Goal: Task Accomplishment & Management: Use online tool/utility

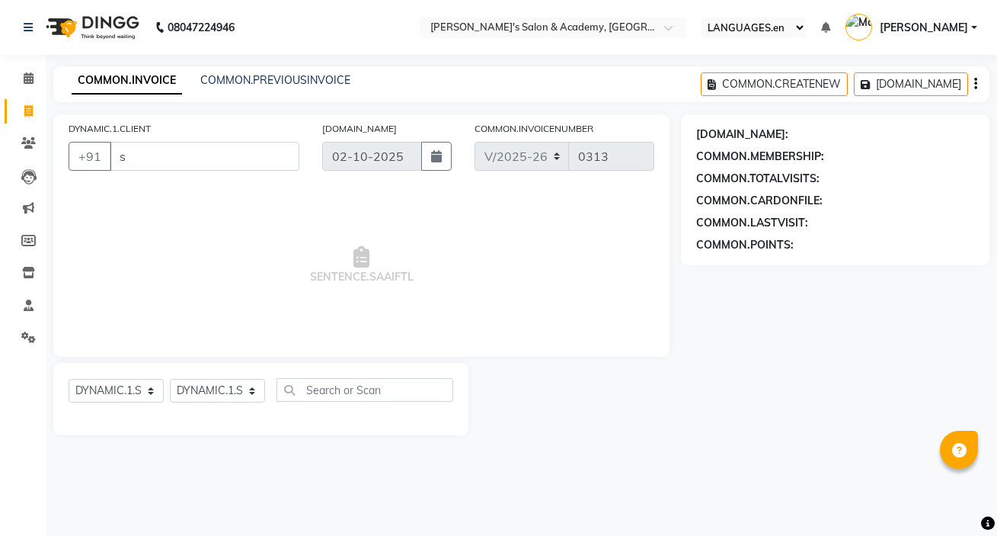
select select "3673"
select select "service"
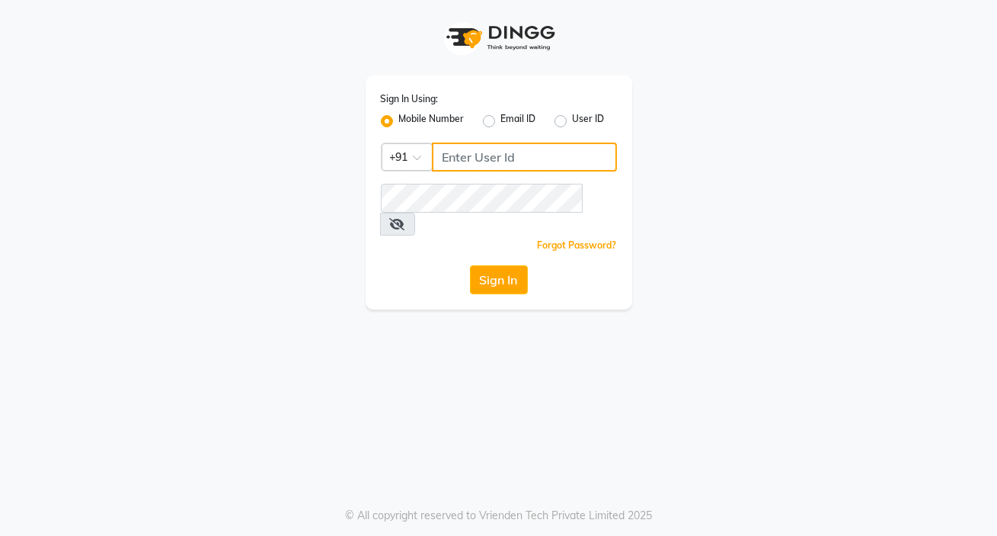
click at [496, 162] on input "Username" at bounding box center [524, 156] width 185 height 29
type input "8401991771"
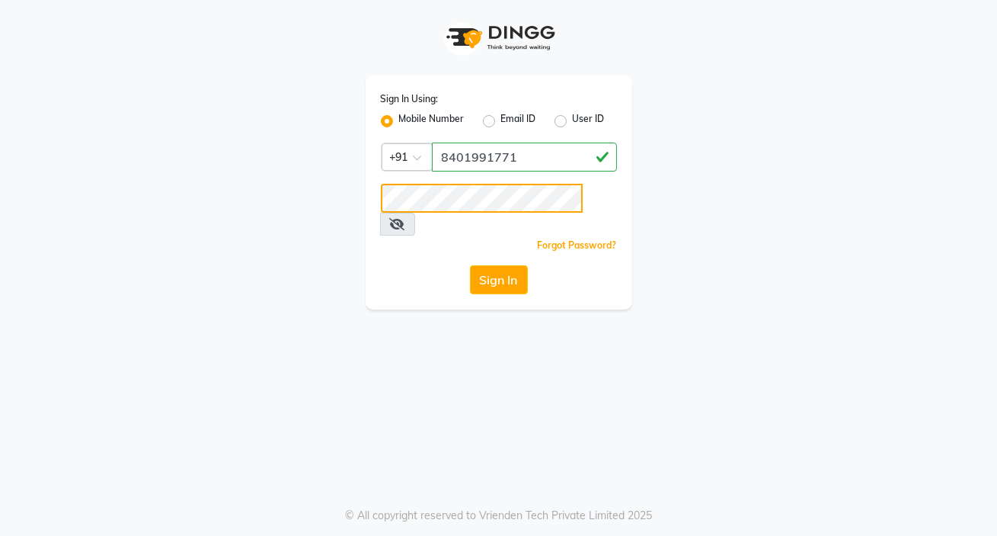
click at [470, 265] on button "Sign In" at bounding box center [499, 279] width 58 height 29
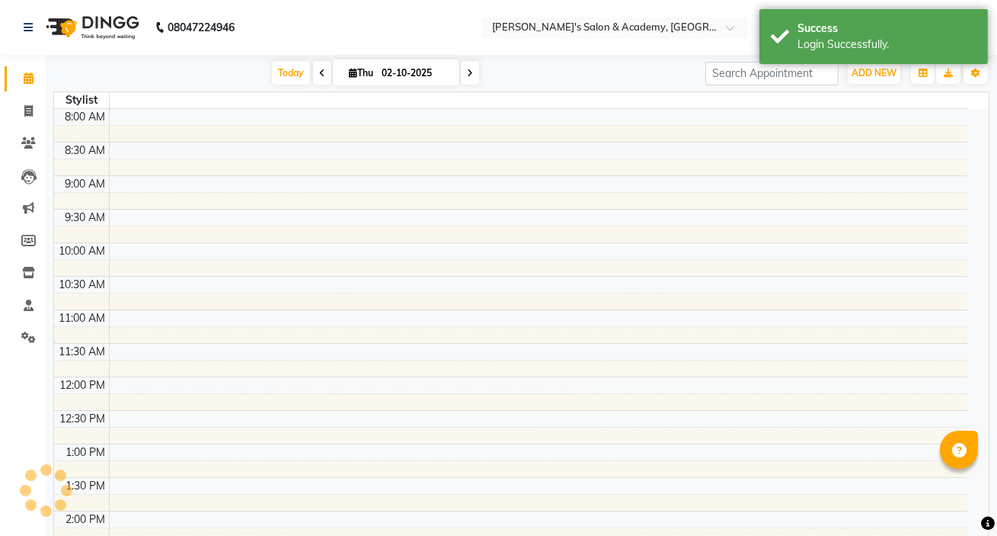
select select "en"
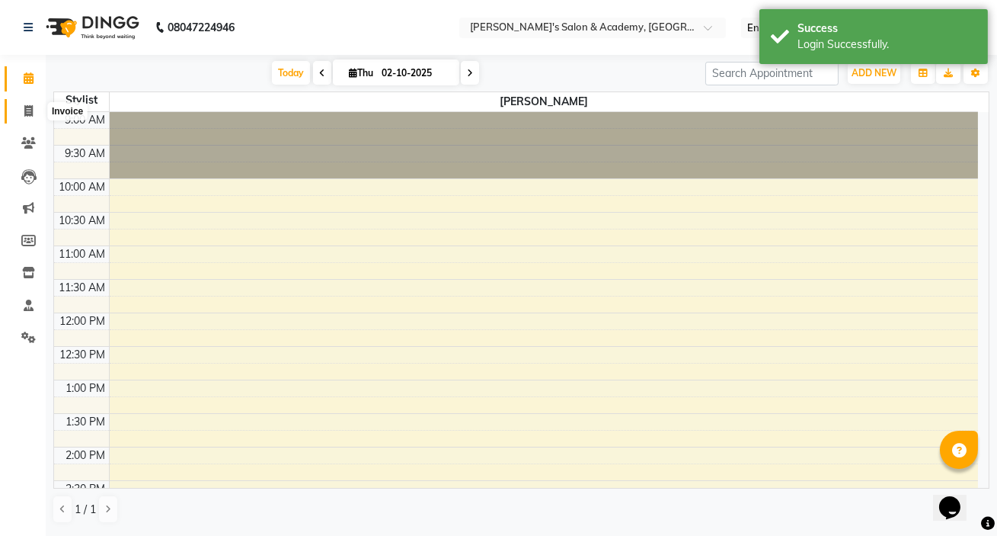
drag, startPoint x: 495, startPoint y: 156, endPoint x: 27, endPoint y: 110, distance: 470.9
click at [27, 110] on icon at bounding box center [28, 110] width 8 height 11
select select "service"
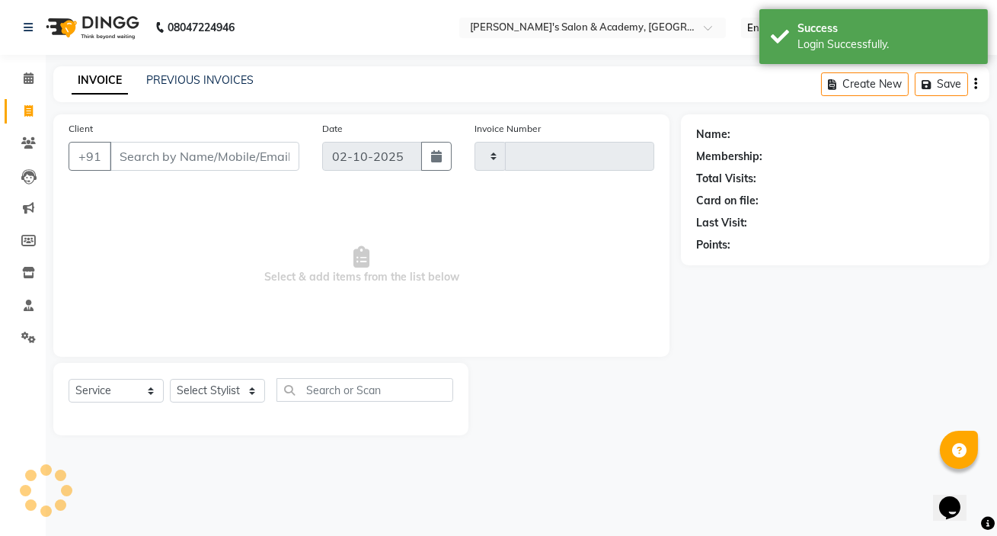
type input "0313"
select select "3673"
click at [176, 163] on input "Client" at bounding box center [205, 156] width 190 height 29
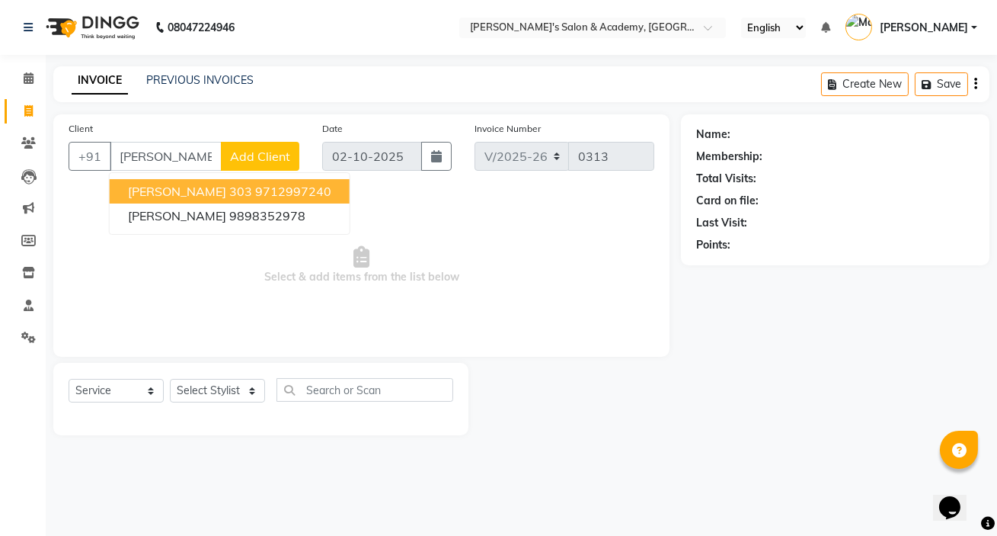
click at [187, 194] on span "[PERSON_NAME] 303" at bounding box center [190, 191] width 124 height 15
type input "9712997240"
drag, startPoint x: 183, startPoint y: 178, endPoint x: 187, endPoint y: 194, distance: 16.6
click at [187, 194] on span "Select & add items from the list below" at bounding box center [362, 265] width 586 height 152
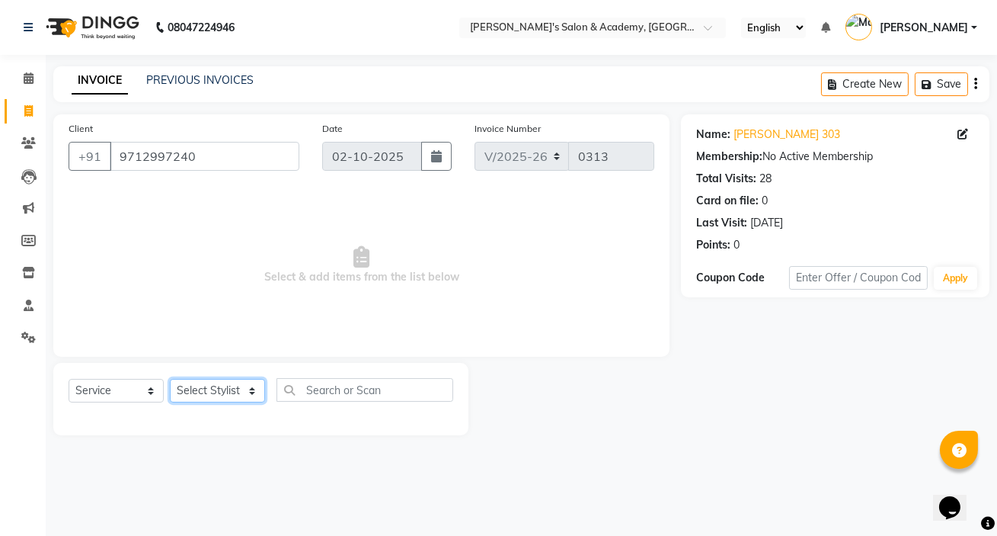
click at [214, 384] on select "Select Stylist Geeta Madam [PERSON_NAME] nafiya Other [PERSON_NAME]" at bounding box center [217, 391] width 95 height 24
select select "66278"
click at [170, 379] on select "Select Stylist Geeta Madam [PERSON_NAME] nafiya Other [PERSON_NAME]" at bounding box center [217, 391] width 95 height 24
click at [195, 356] on div "Client [PHONE_NUMBER] Date [DATE] Invoice Number V/2025 V/[PHONE_NUMBER] Select…" at bounding box center [361, 235] width 616 height 242
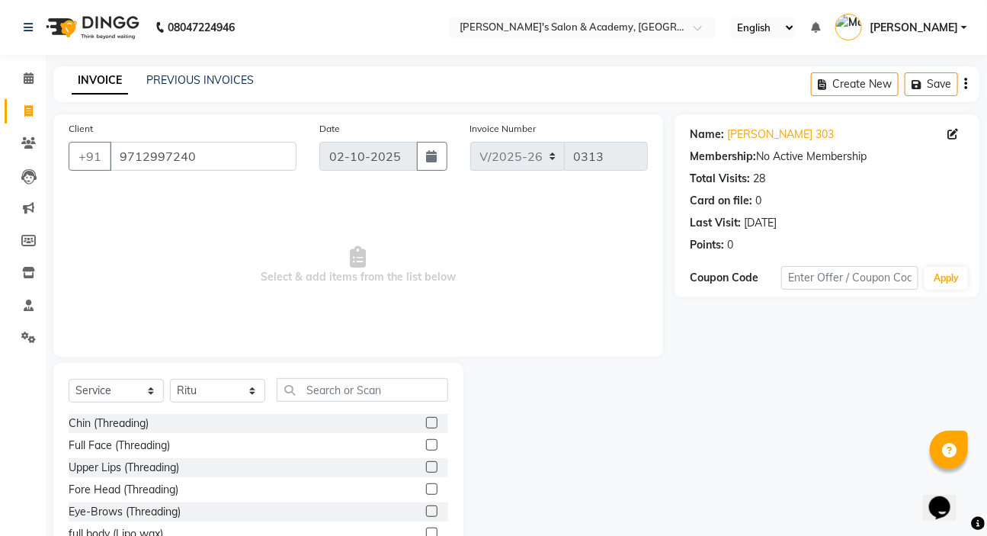
click at [426, 511] on label at bounding box center [431, 510] width 11 height 11
click at [426, 511] on input "checkbox" at bounding box center [431, 512] width 10 height 10
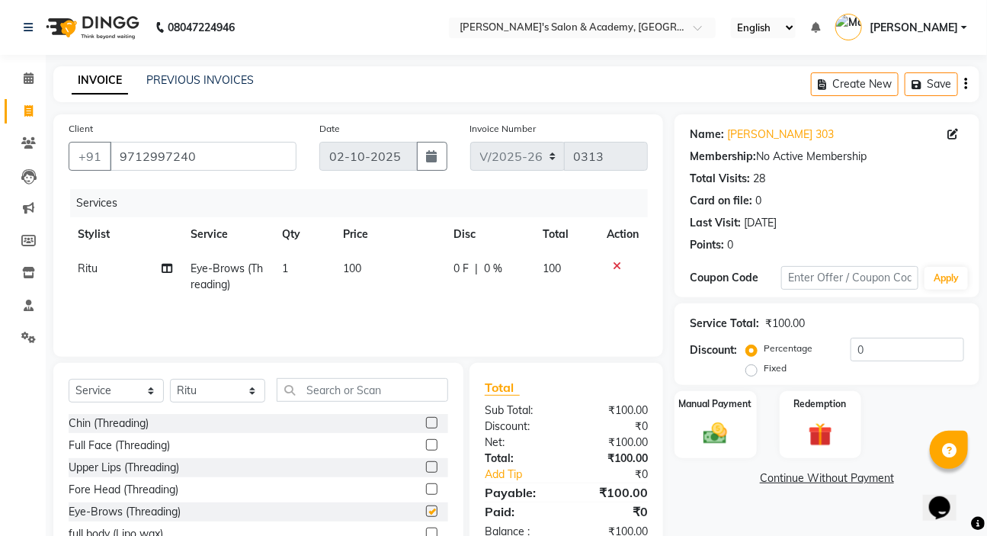
checkbox input "false"
click at [501, 269] on span "0 %" at bounding box center [493, 269] width 18 height 16
select select "66278"
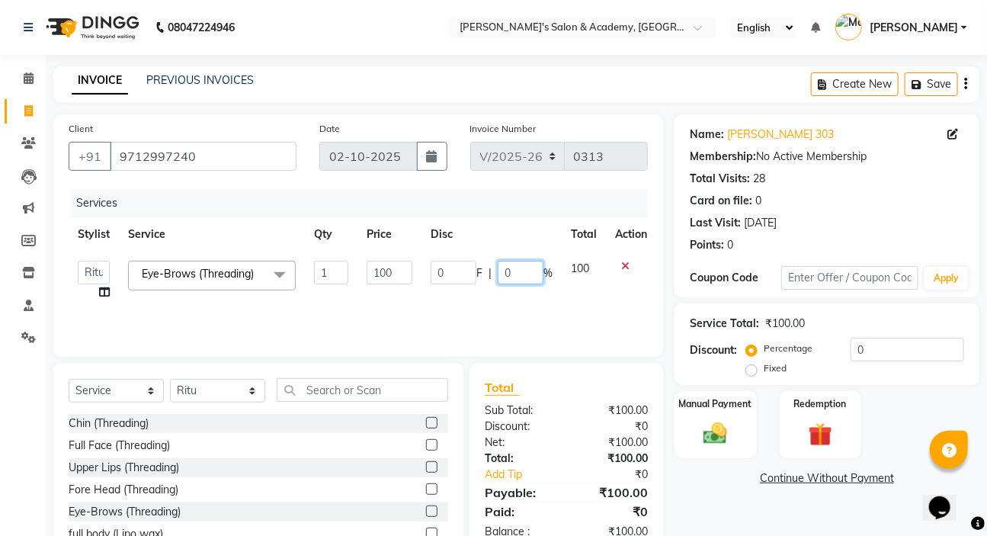
click at [506, 269] on input "0" at bounding box center [521, 273] width 46 height 24
type input "500"
click at [497, 296] on td "0 F | 500 %" at bounding box center [491, 280] width 140 height 58
select select "66278"
click at [529, 271] on input "100" at bounding box center [521, 273] width 46 height 24
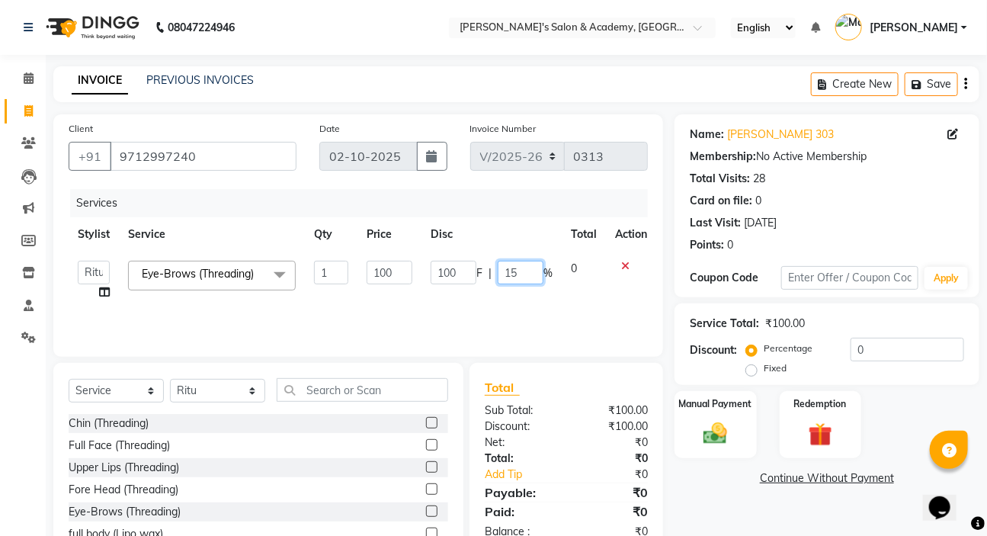
type input "1"
type input "50"
click at [519, 306] on div "Services Stylist Service Qty Price Disc Total Action Geeta Madam Jyoti Mansi na…" at bounding box center [358, 265] width 579 height 152
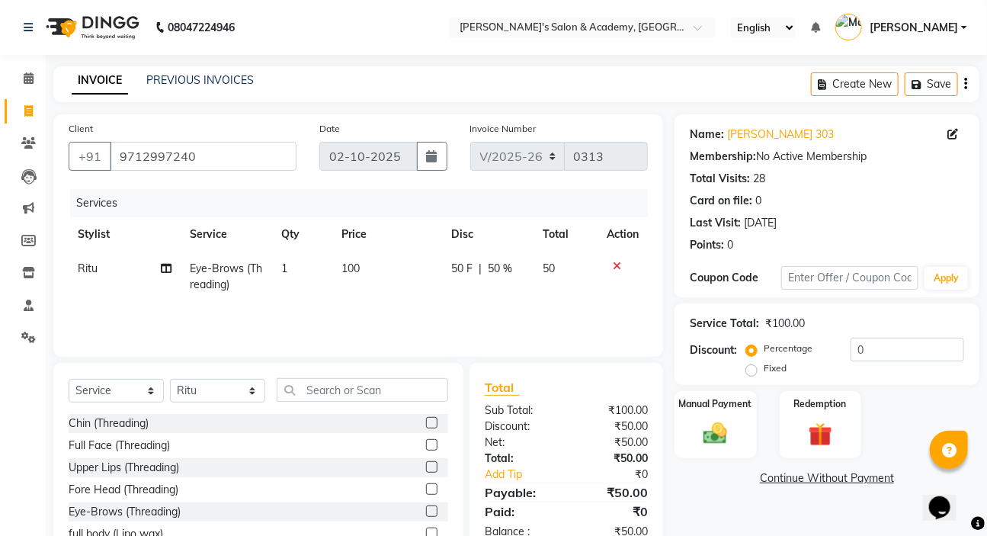
click at [519, 306] on div "Services Stylist Service Qty Price Disc Total Action Ritu Eye-Brows (Threading)…" at bounding box center [358, 265] width 579 height 152
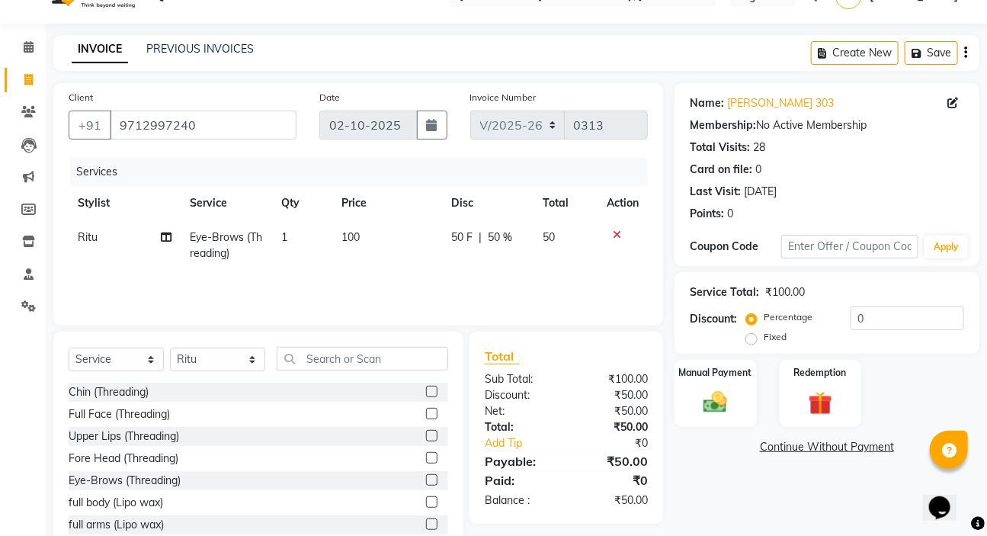
scroll to position [75, 0]
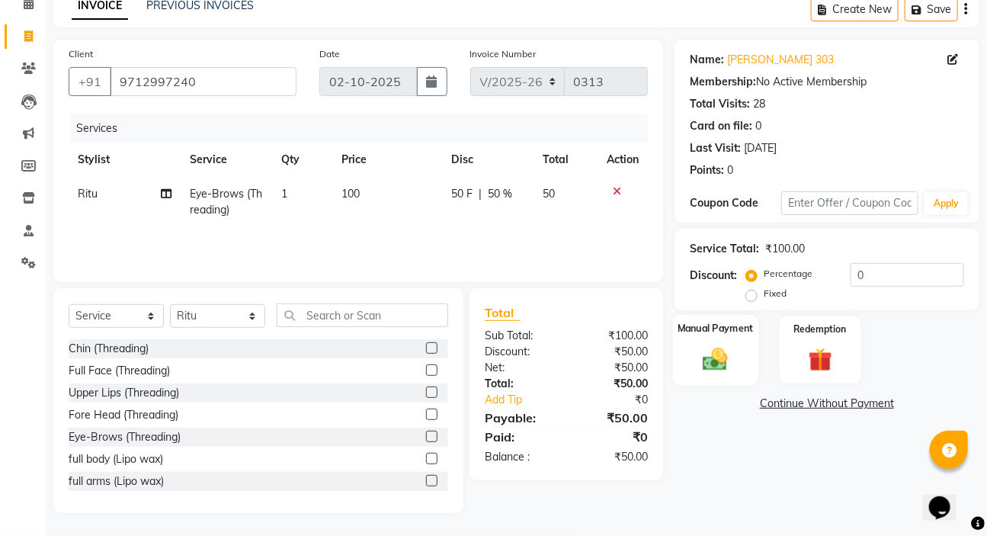
click at [724, 357] on img at bounding box center [715, 358] width 40 height 28
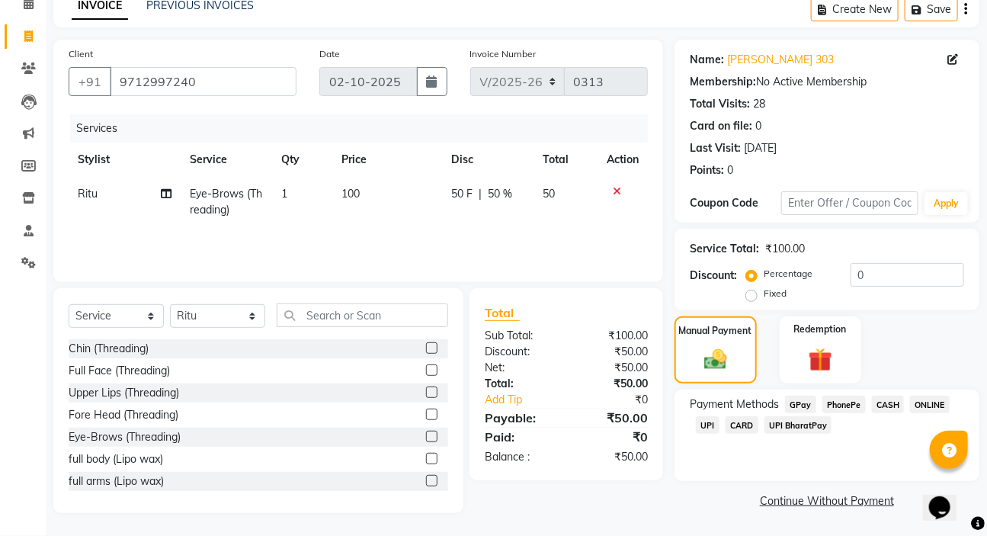
click at [888, 405] on span "CASH" at bounding box center [888, 404] width 33 height 18
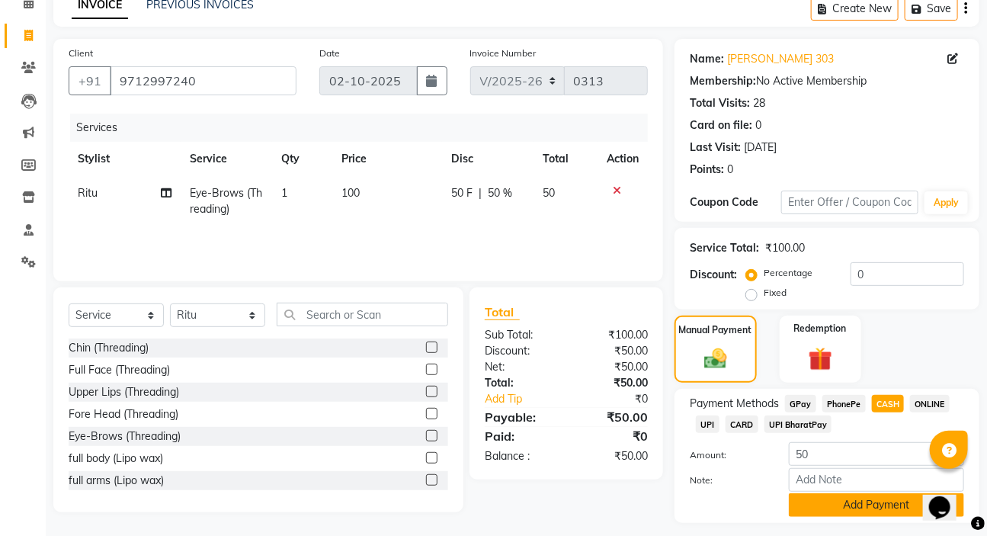
click at [855, 505] on button "Add Payment" at bounding box center [876, 505] width 175 height 24
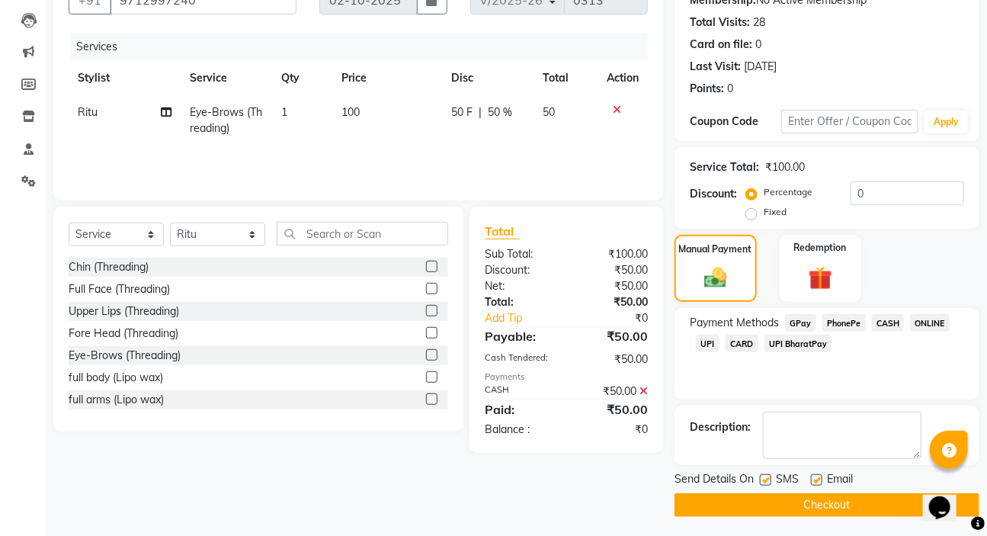
scroll to position [160, 0]
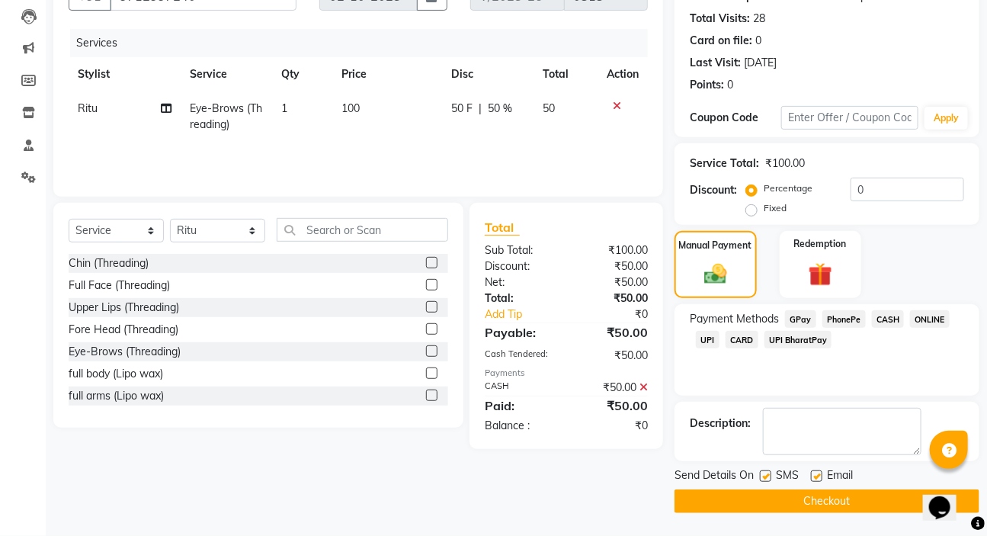
click at [800, 491] on button "Checkout" at bounding box center [826, 501] width 305 height 24
click at [800, 491] on div "Checkout" at bounding box center [826, 501] width 305 height 24
